Goal: Task Accomplishment & Management: Manage account settings

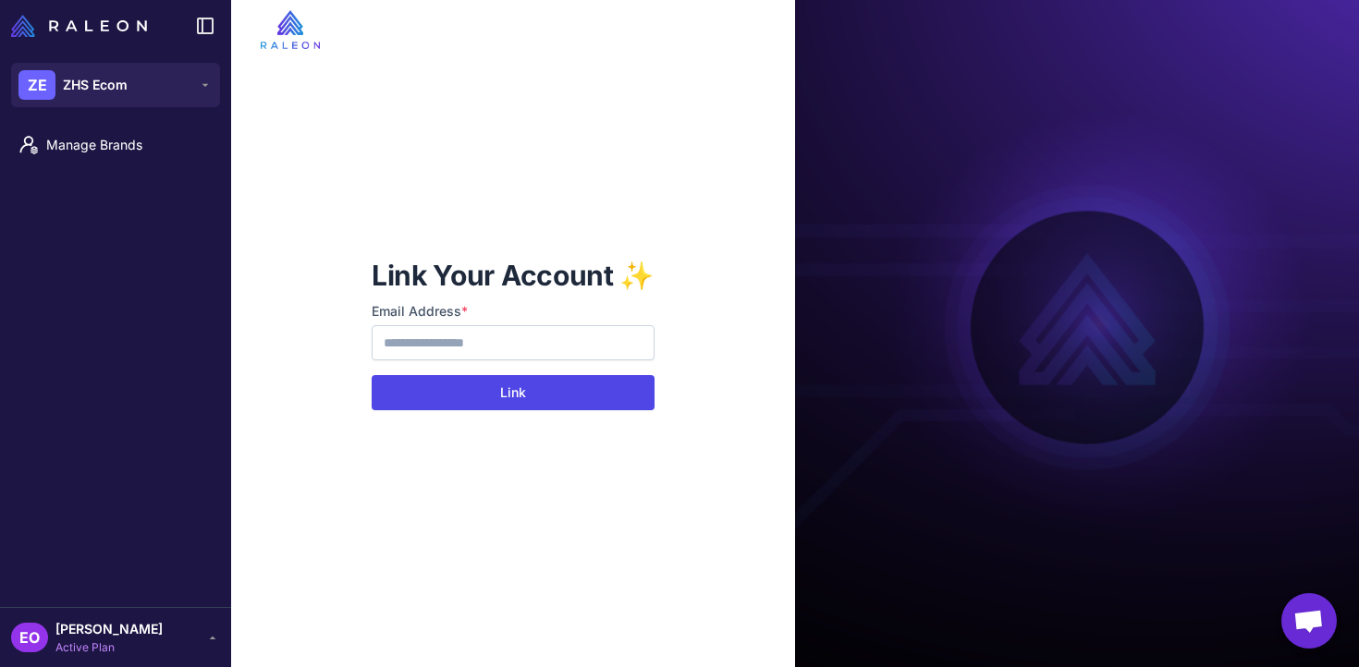
click at [477, 387] on button "Link" at bounding box center [513, 392] width 283 height 35
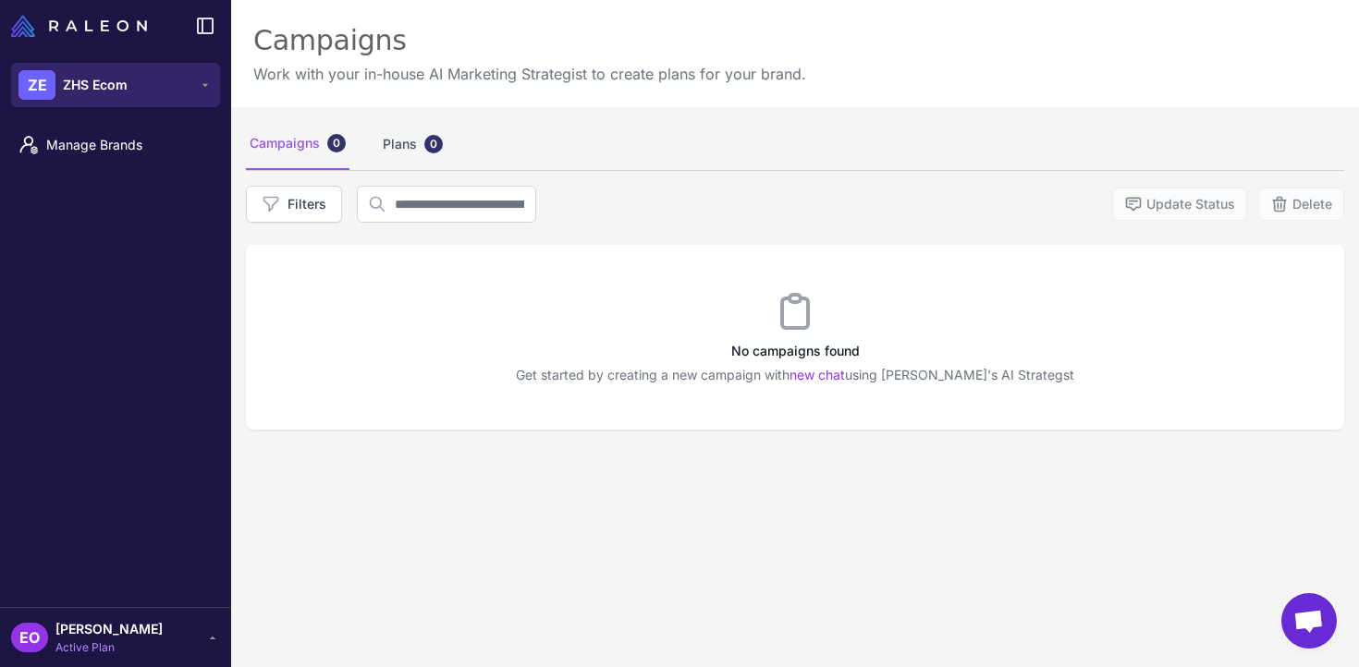
click at [160, 94] on button "ZE ZHS Ecom" at bounding box center [115, 85] width 209 height 44
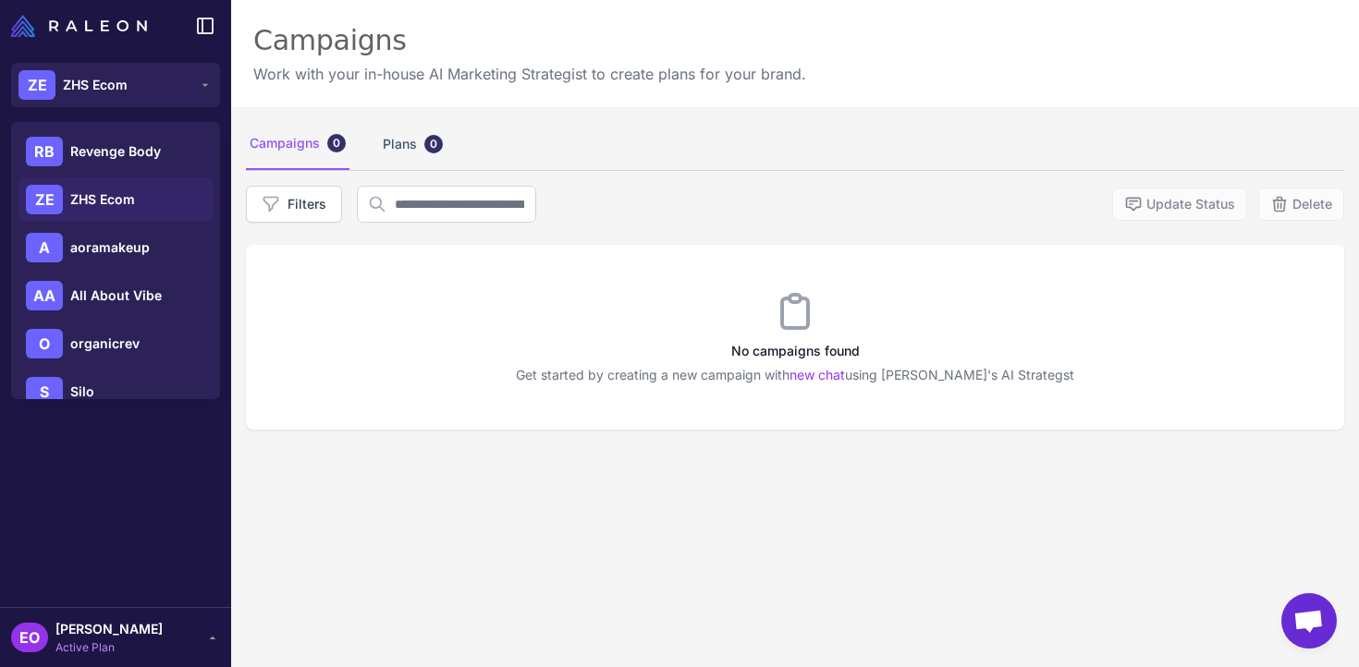
click at [179, 457] on div "Manage Brands" at bounding box center [115, 362] width 231 height 489
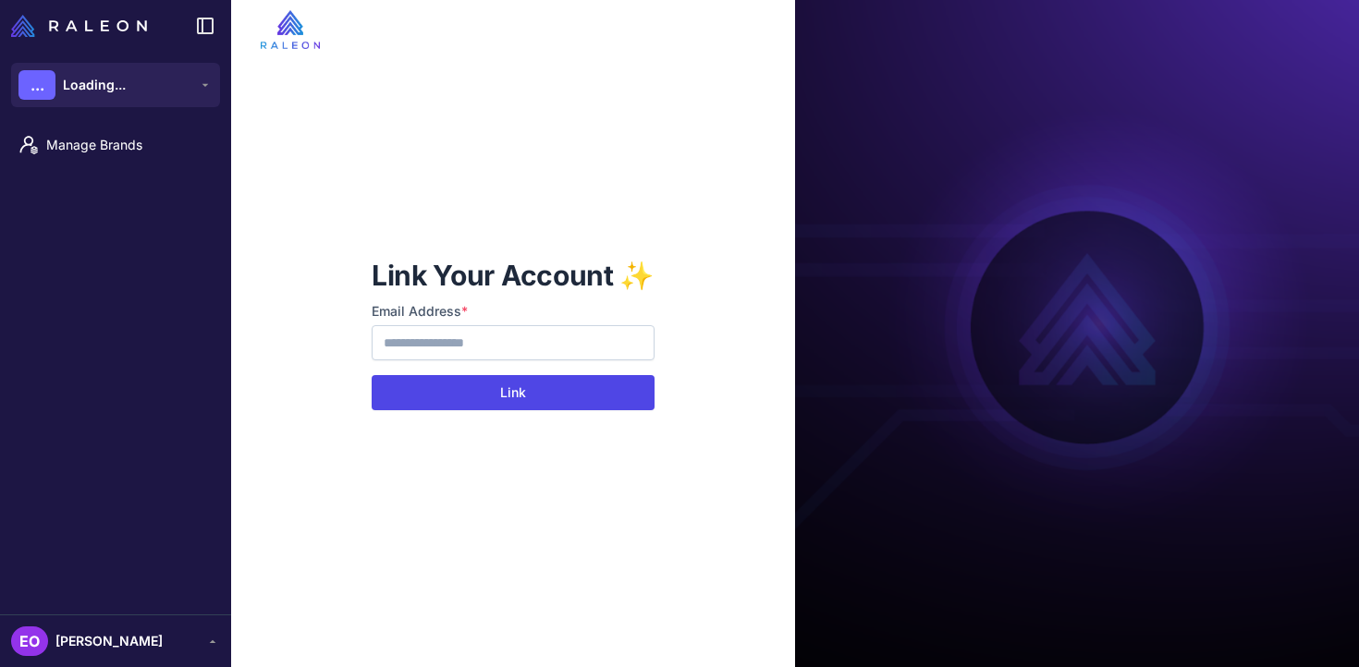
click at [511, 386] on button "Link" at bounding box center [513, 392] width 283 height 35
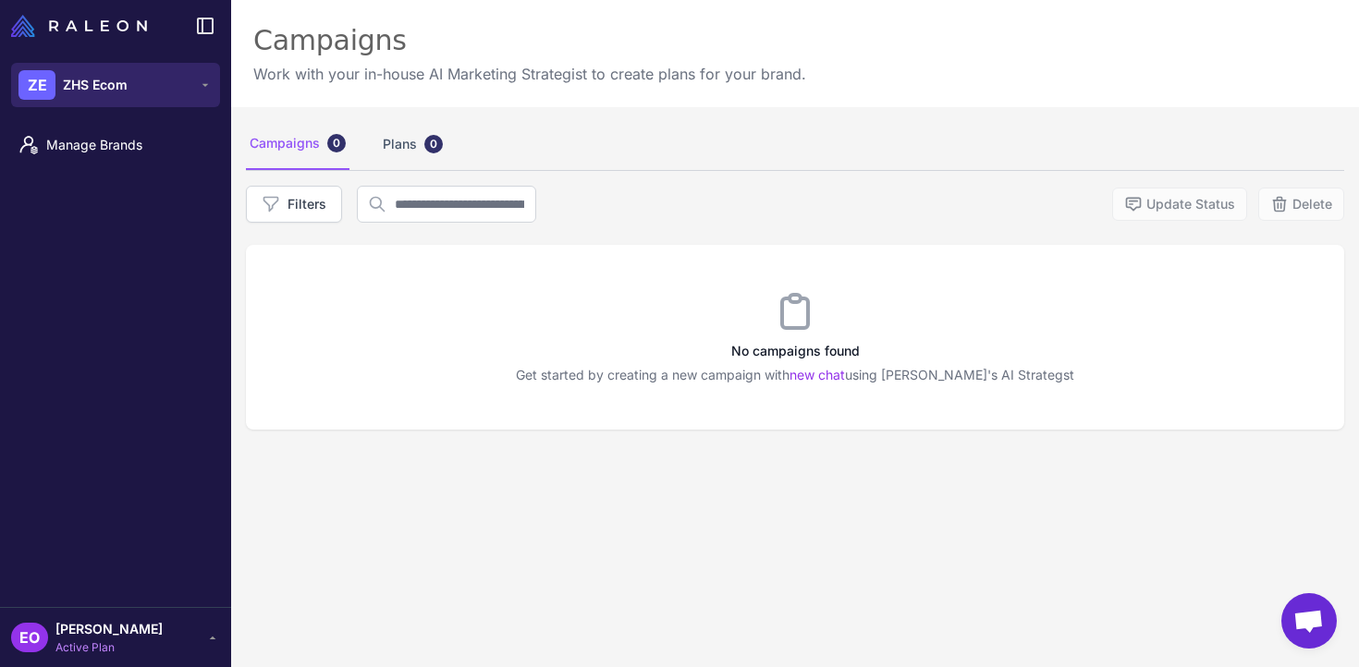
click at [181, 86] on button "ZE ZHS Ecom" at bounding box center [115, 85] width 209 height 44
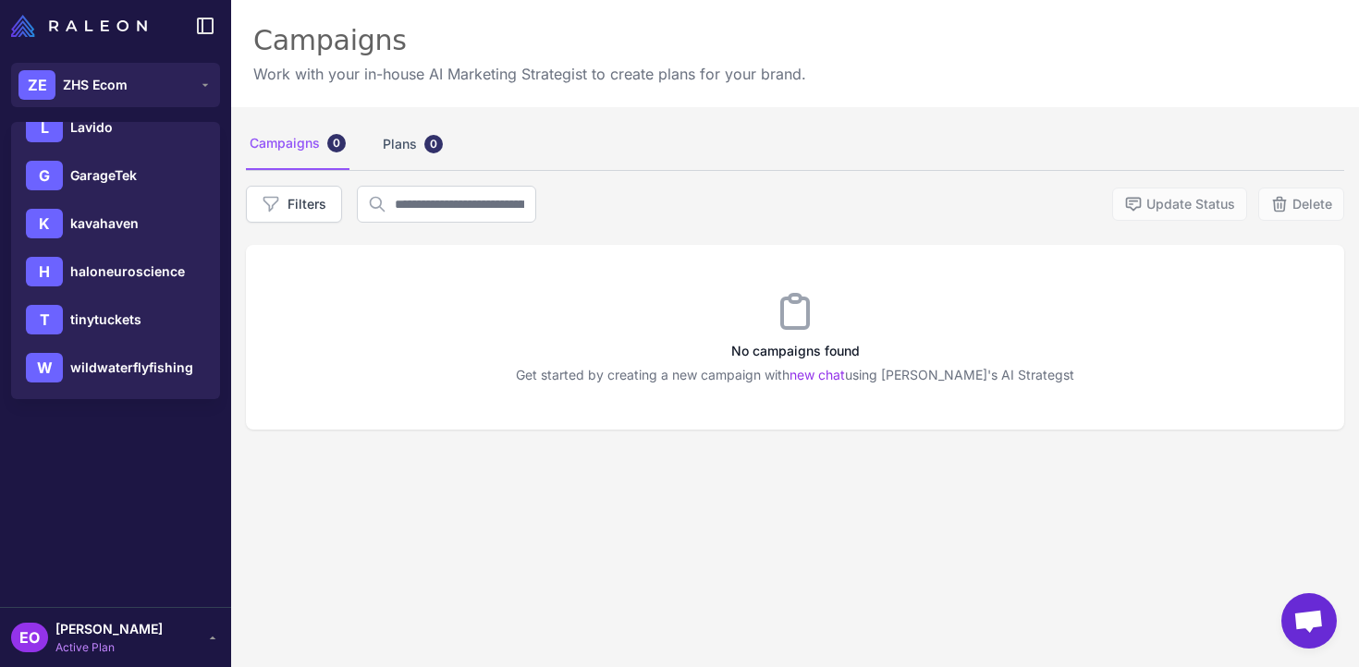
scroll to position [603, 0]
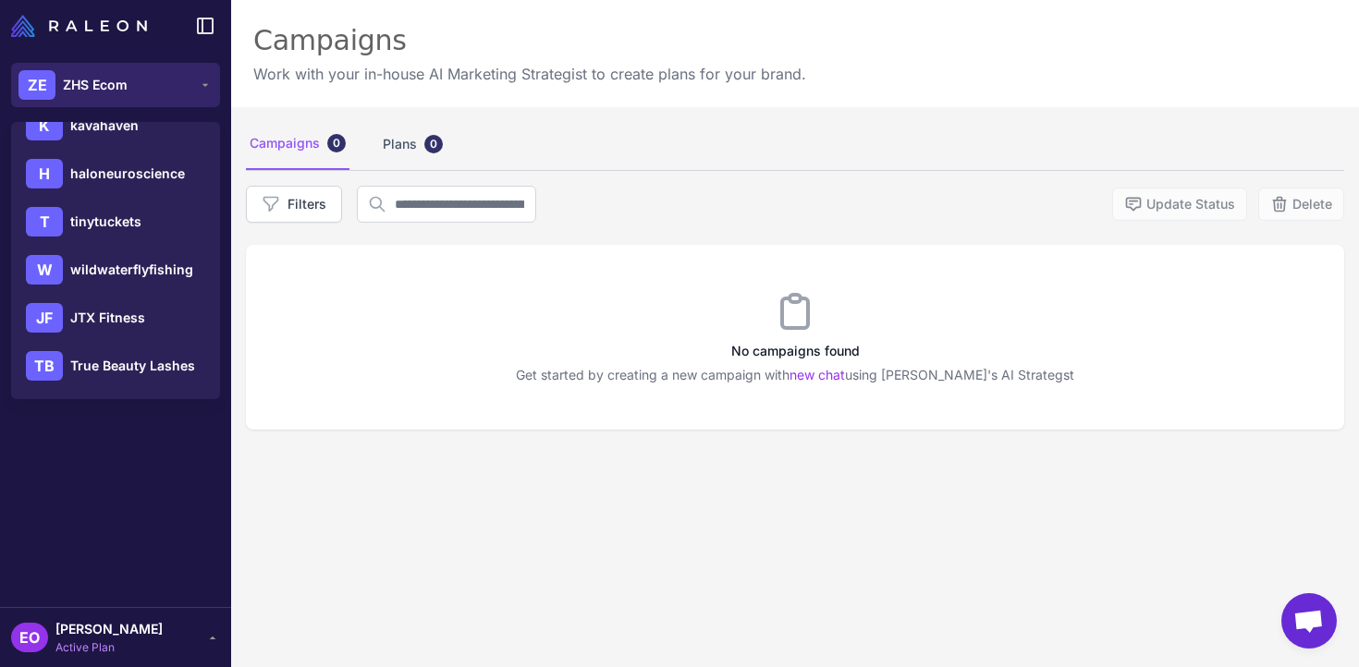
click at [187, 95] on button "ZE ZHS Ecom" at bounding box center [115, 85] width 209 height 44
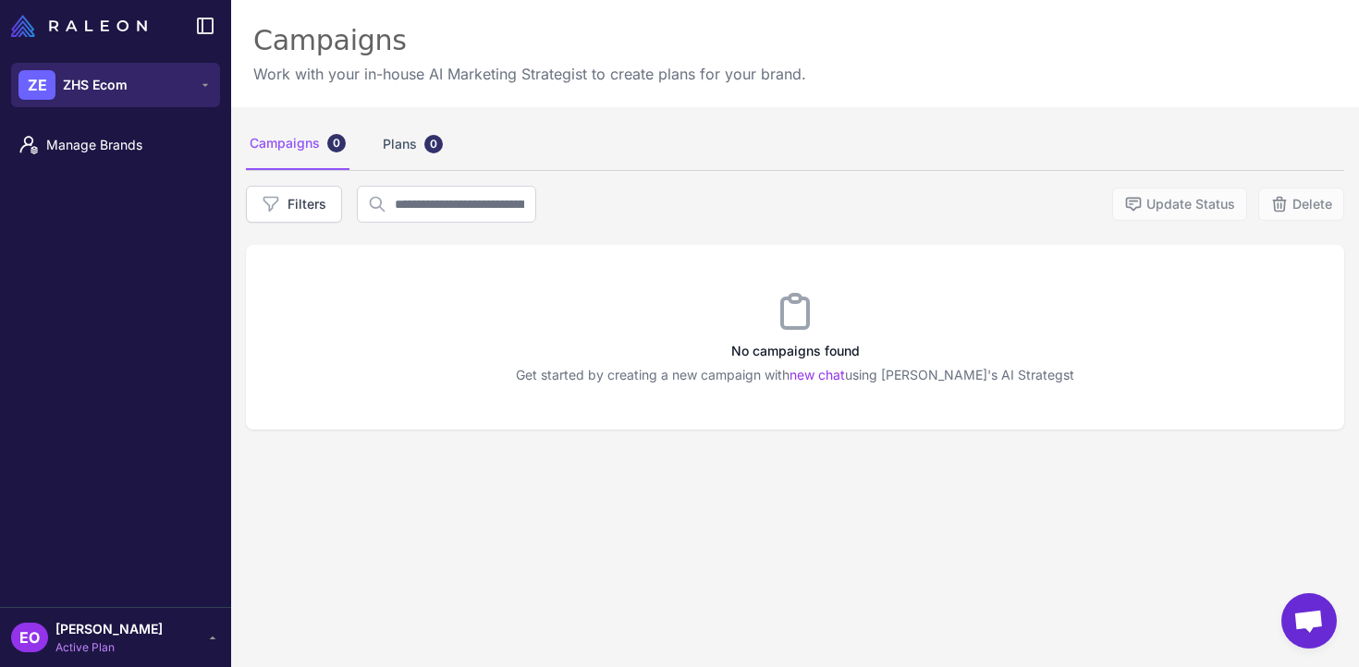
click at [187, 95] on button "ZE ZHS Ecom" at bounding box center [115, 85] width 209 height 44
